Goal: Find specific page/section: Find specific page/section

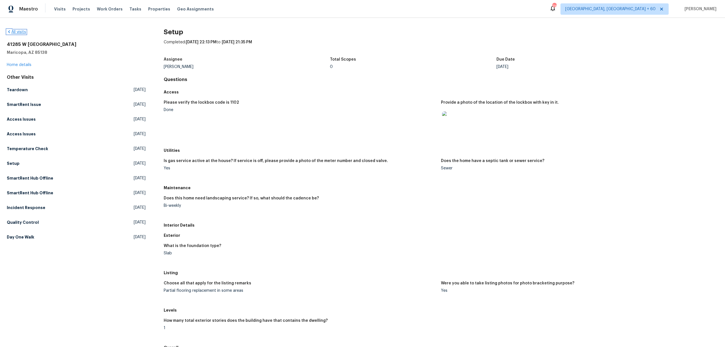
click at [9, 33] on icon at bounding box center [9, 31] width 2 height 3
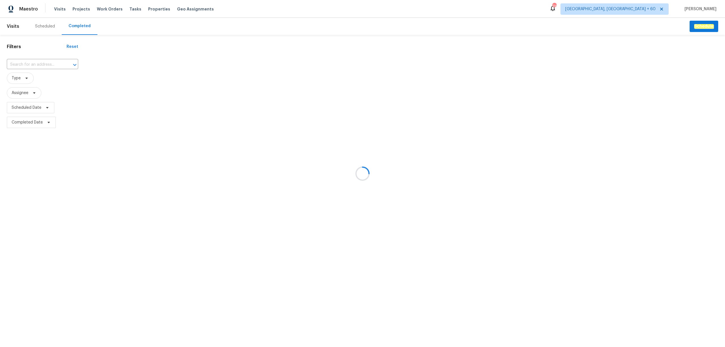
click at [27, 61] on div at bounding box center [362, 173] width 725 height 347
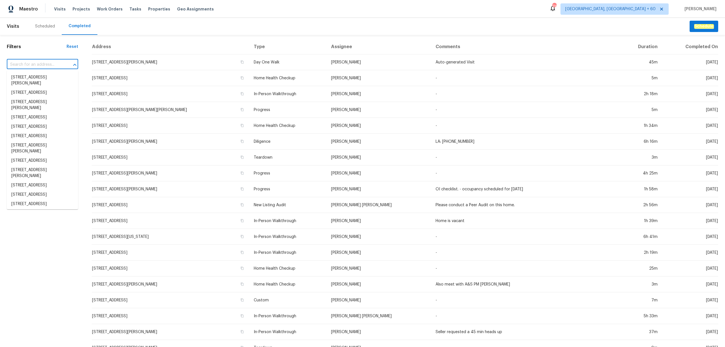
click at [27, 63] on input "text" at bounding box center [34, 64] width 55 height 9
paste input "[STREET_ADDRESS][PERSON_NAME]"
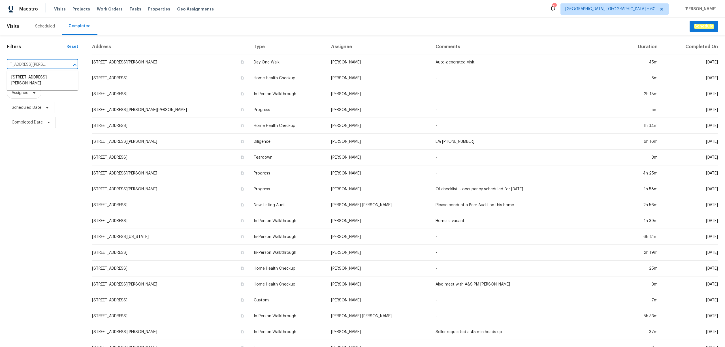
type input "[STREET_ADDRESS][PERSON_NAME]"
click at [40, 82] on li "[STREET_ADDRESS][PERSON_NAME]" at bounding box center [42, 80] width 71 height 15
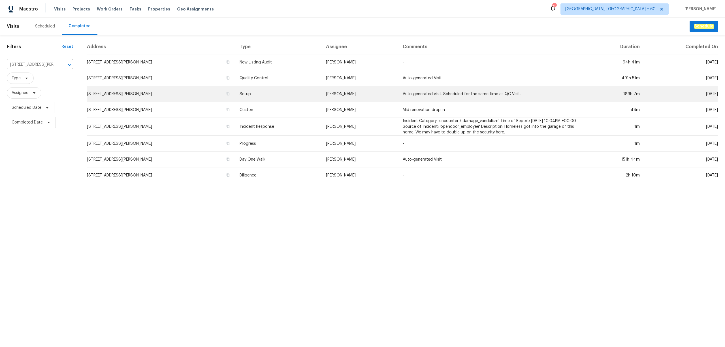
click at [257, 92] on td "Setup" at bounding box center [278, 94] width 86 height 16
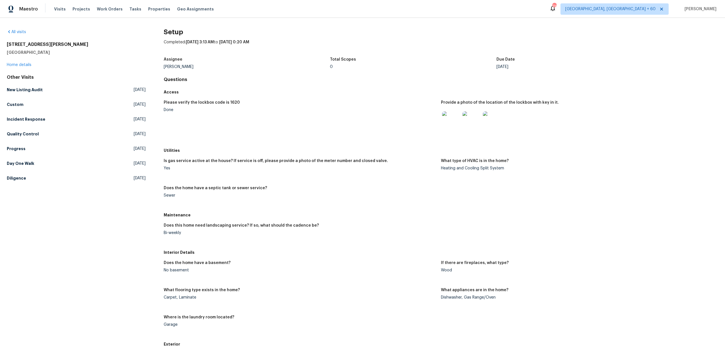
click at [409, 221] on div "Does this home need landscaping service? If so, what should the cadence be? Bi-…" at bounding box center [441, 233] width 554 height 27
